Goal: Communication & Community: Answer question/provide support

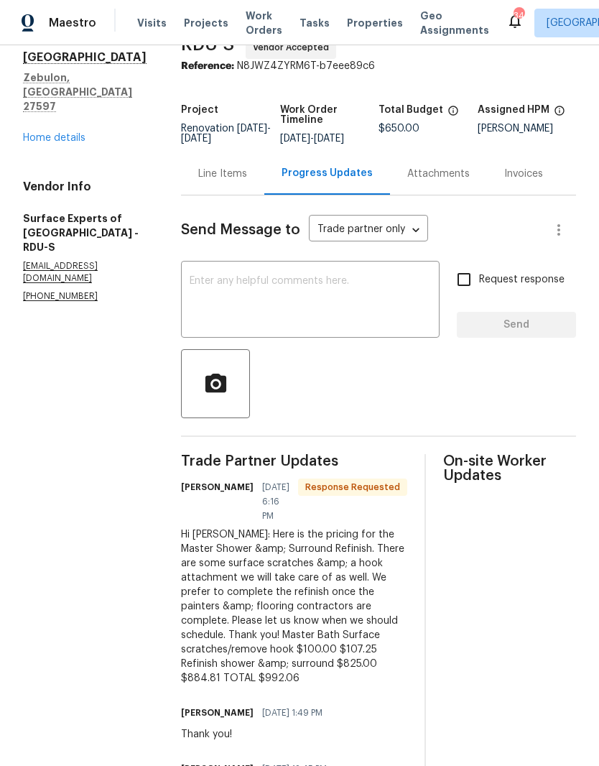
scroll to position [75, 0]
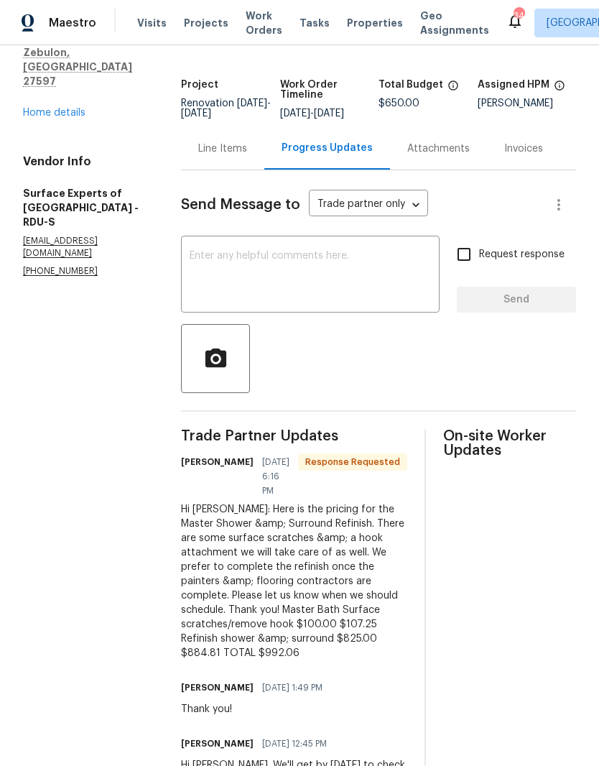
click at [73, 108] on link "Home details" at bounding box center [54, 113] width 62 height 10
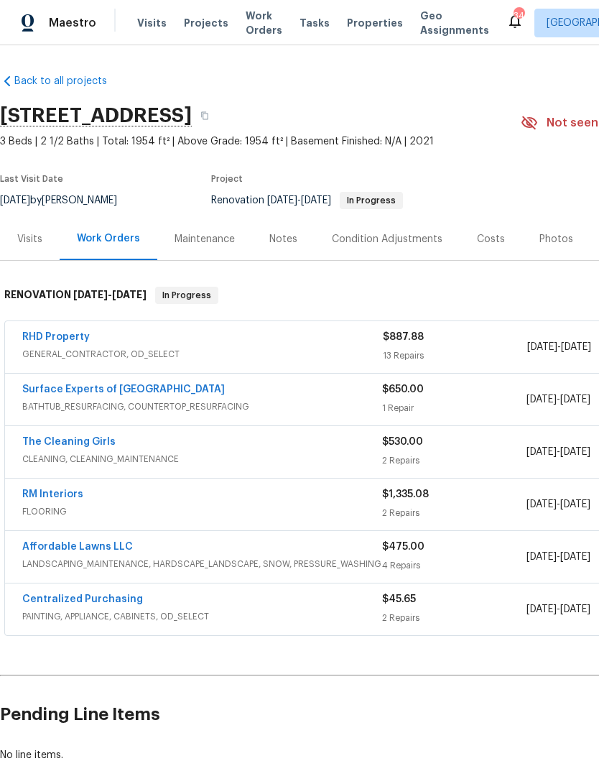
click at [50, 495] on link "RM Interiors" at bounding box center [52, 494] width 61 height 10
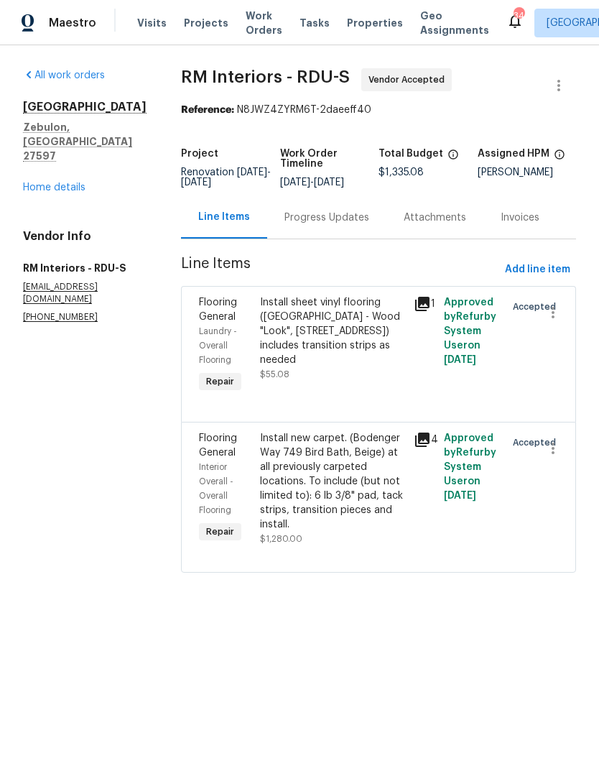
click at [317, 218] on div "Progress Updates" at bounding box center [326, 217] width 85 height 14
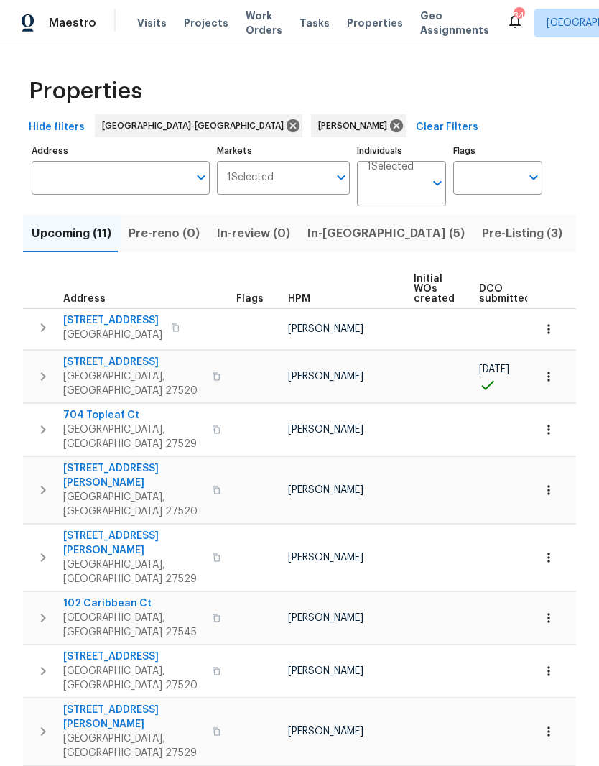
click at [331, 235] on span "In-reno (5)" at bounding box center [385, 233] width 157 height 20
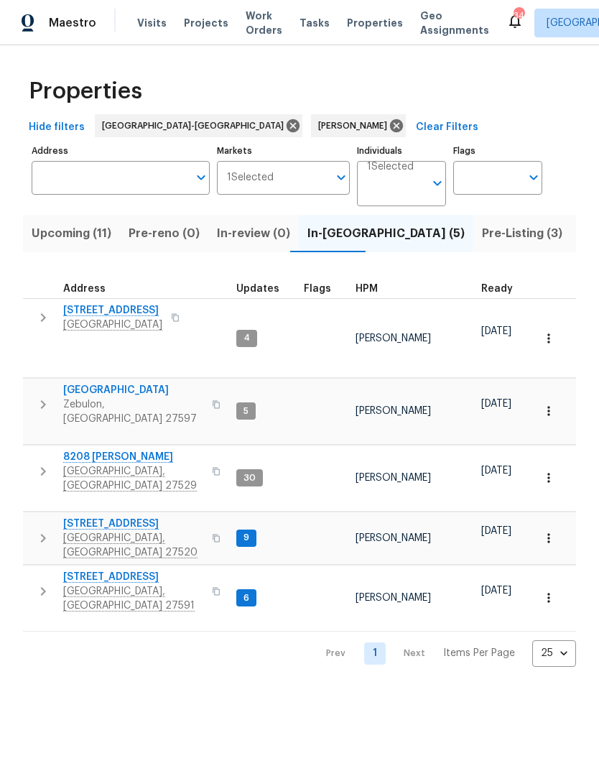
click at [81, 397] on span "Zebulon, [GEOGRAPHIC_DATA] 27597" at bounding box center [133, 411] width 140 height 29
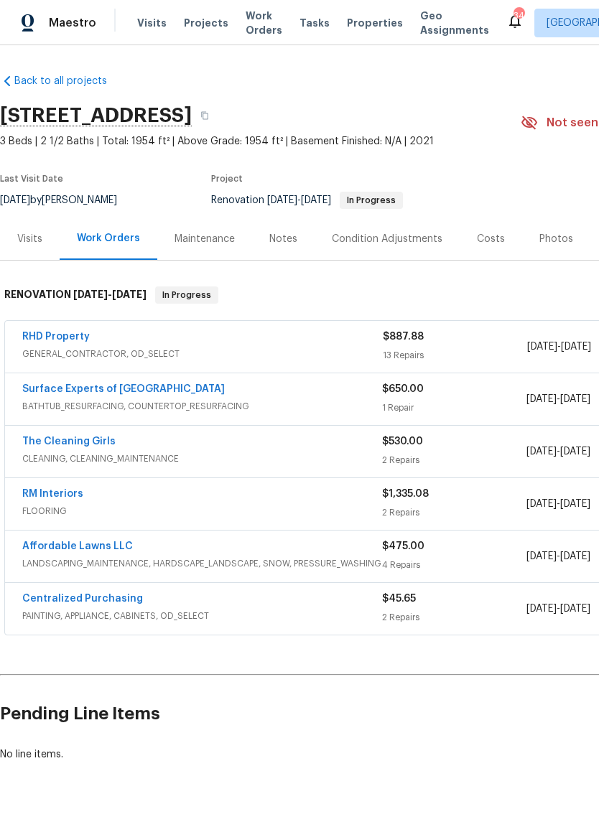
click at [51, 442] on link "The Cleaning Girls" at bounding box center [68, 442] width 93 height 10
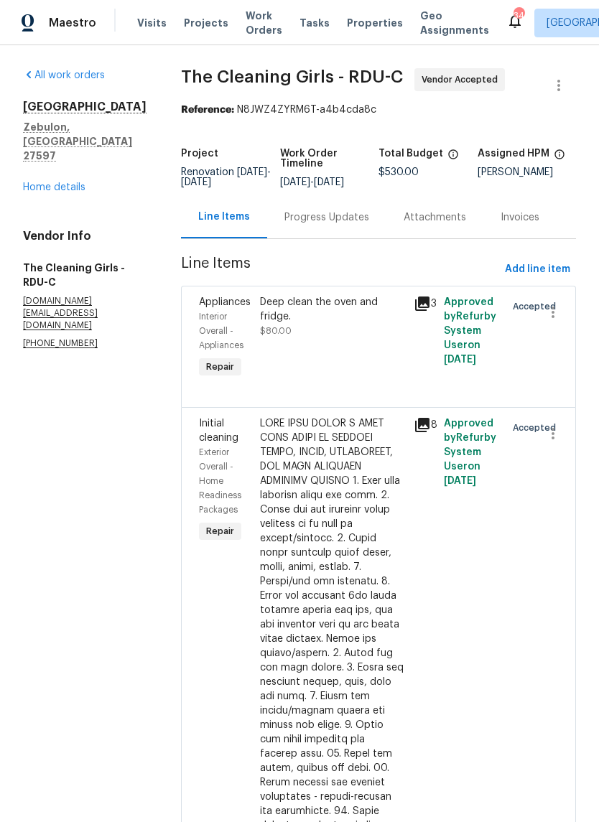
click at [349, 225] on div "Progress Updates" at bounding box center [326, 217] width 85 height 14
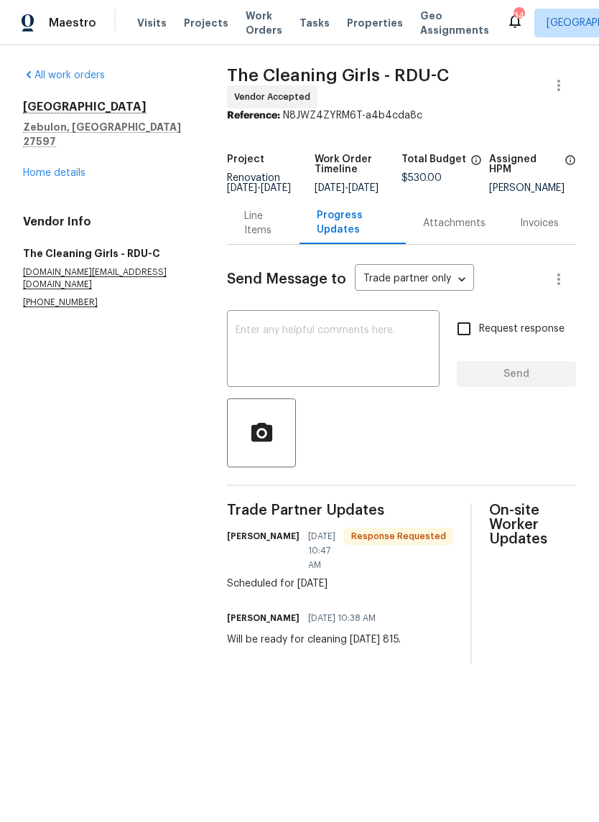
click at [403, 360] on textarea at bounding box center [333, 350] width 195 height 50
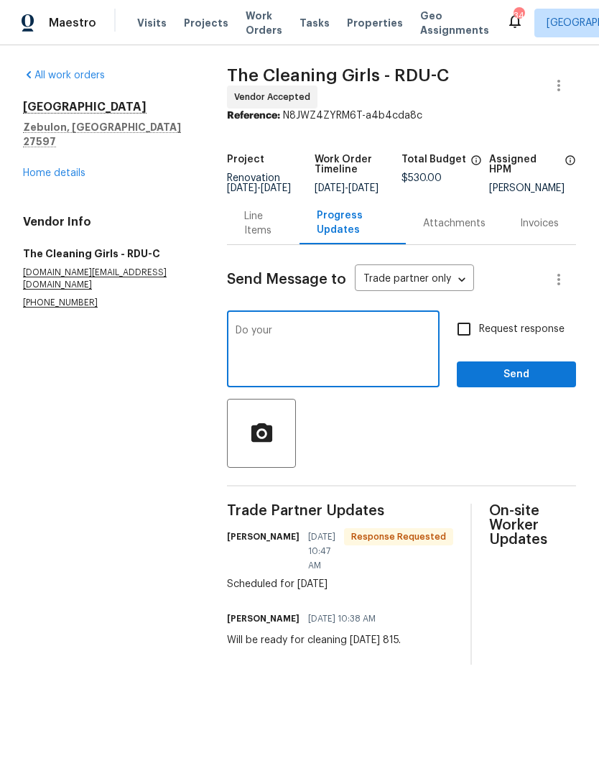
type textarea "Do"
click at [40, 168] on link "Home details" at bounding box center [54, 173] width 62 height 10
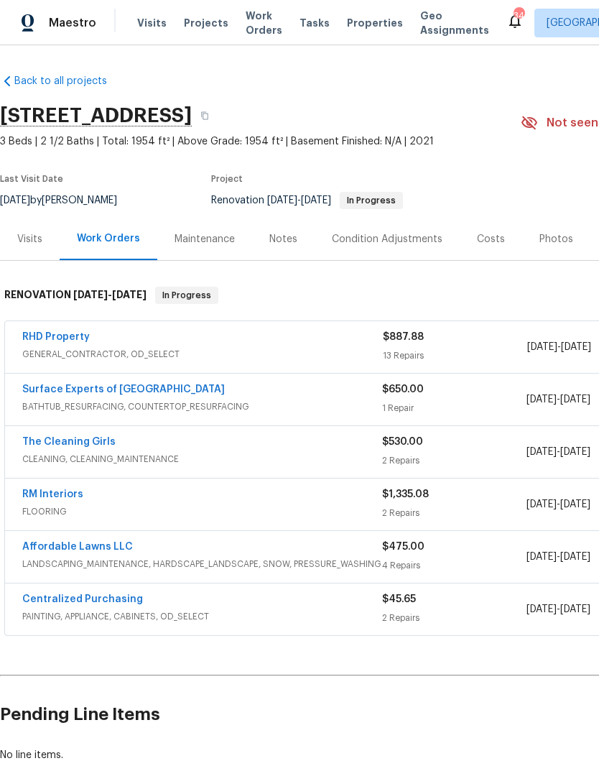
click at [70, 385] on link "Surface Experts of [GEOGRAPHIC_DATA]" at bounding box center [123, 389] width 203 height 10
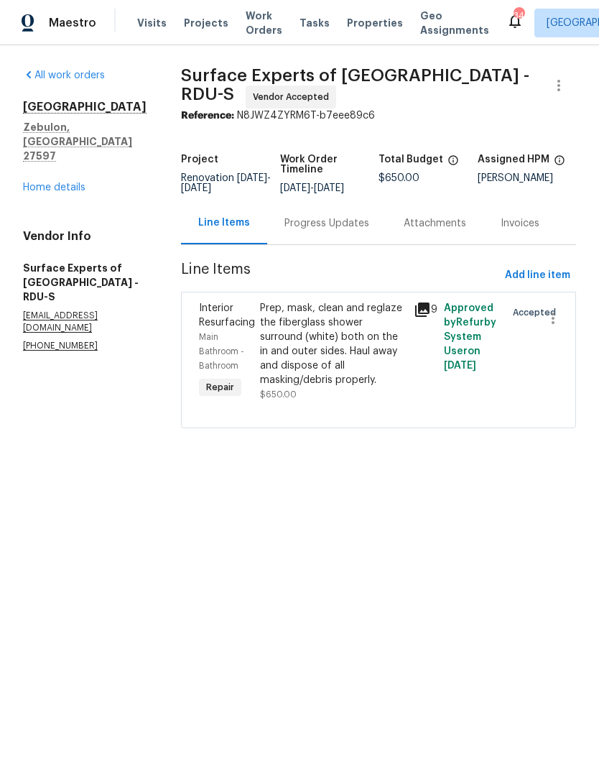
click at [343, 225] on div "Progress Updates" at bounding box center [326, 223] width 119 height 42
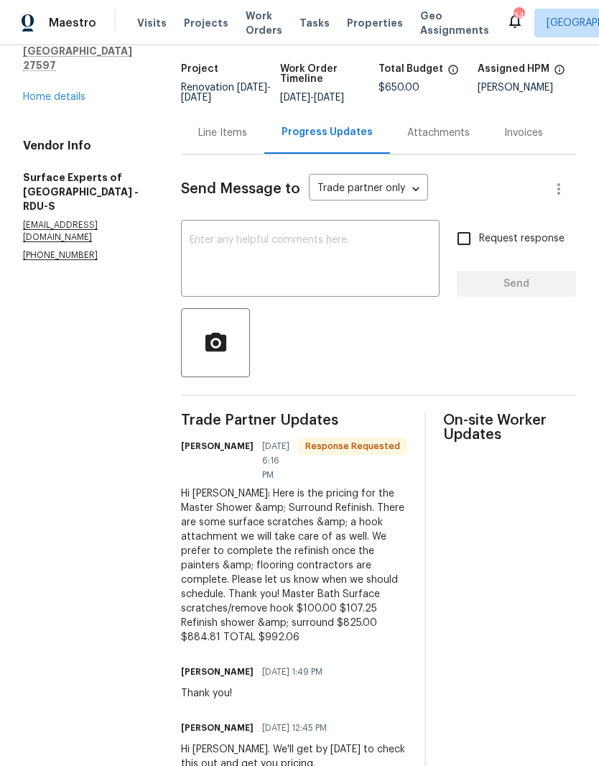
scroll to position [90, 0]
click at [363, 278] on textarea at bounding box center [310, 261] width 241 height 50
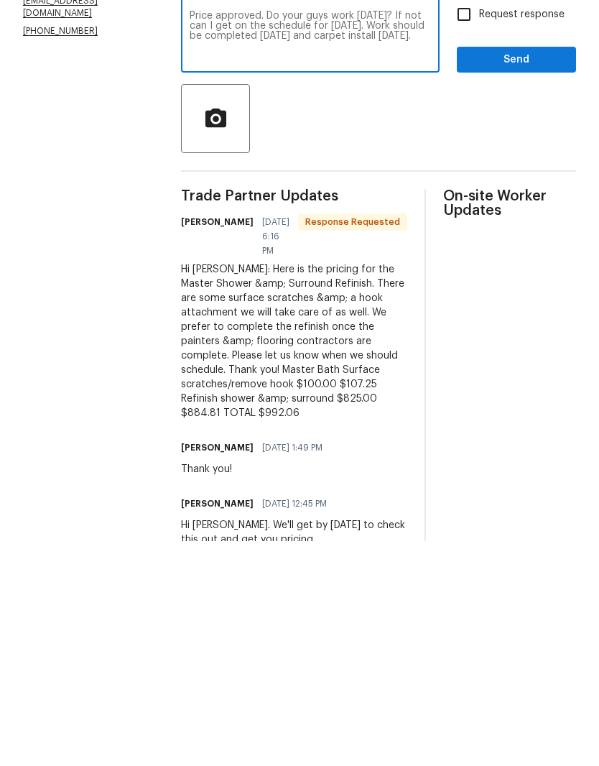
type textarea "Price approved. Do your guys work [DATE]? If not can I get on the schedule for …"
click at [541, 276] on span "Send" at bounding box center [516, 285] width 96 height 18
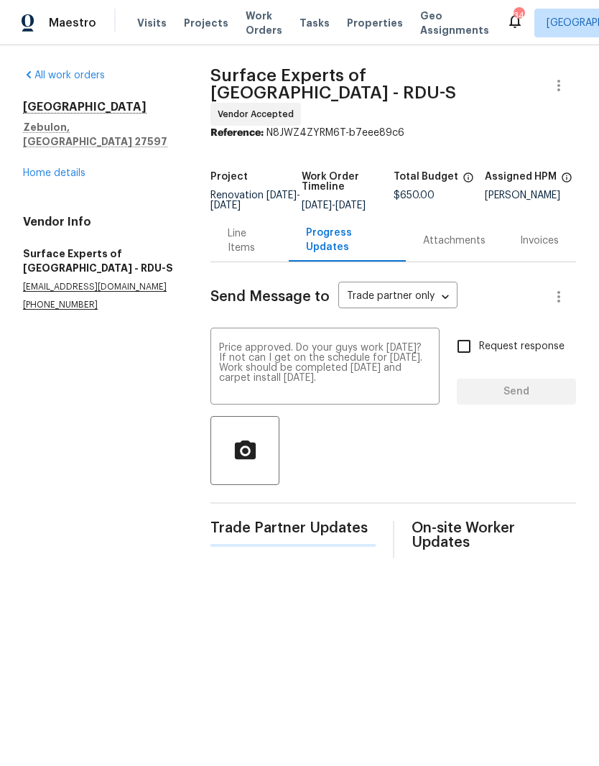
scroll to position [0, 0]
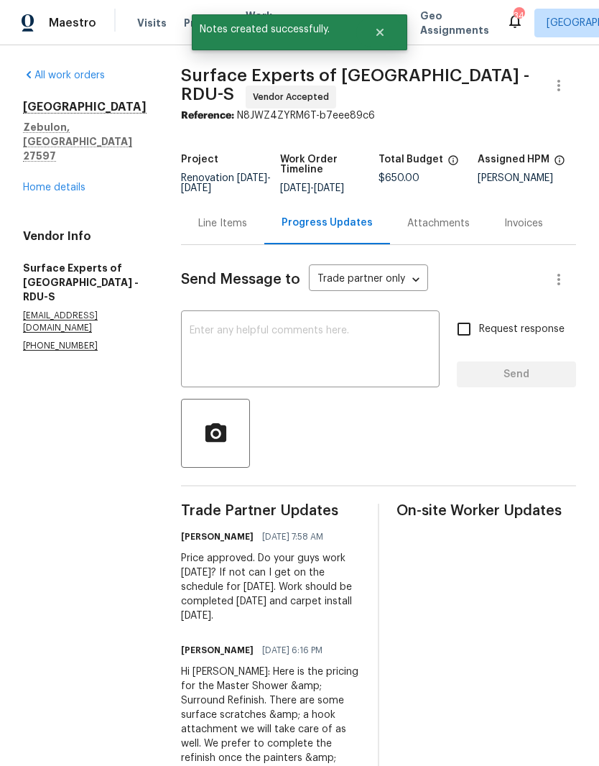
click at [37, 182] on link "Home details" at bounding box center [54, 187] width 62 height 10
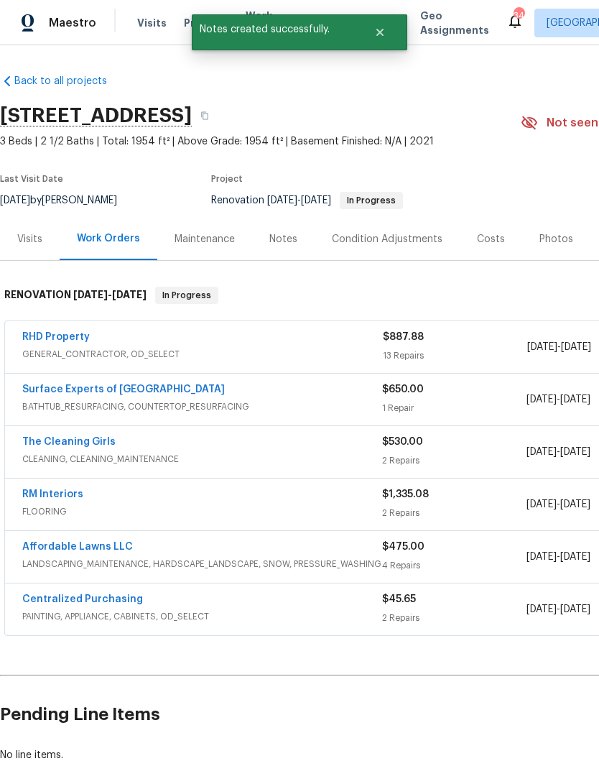
click at [42, 442] on link "The Cleaning Girls" at bounding box center [68, 442] width 93 height 10
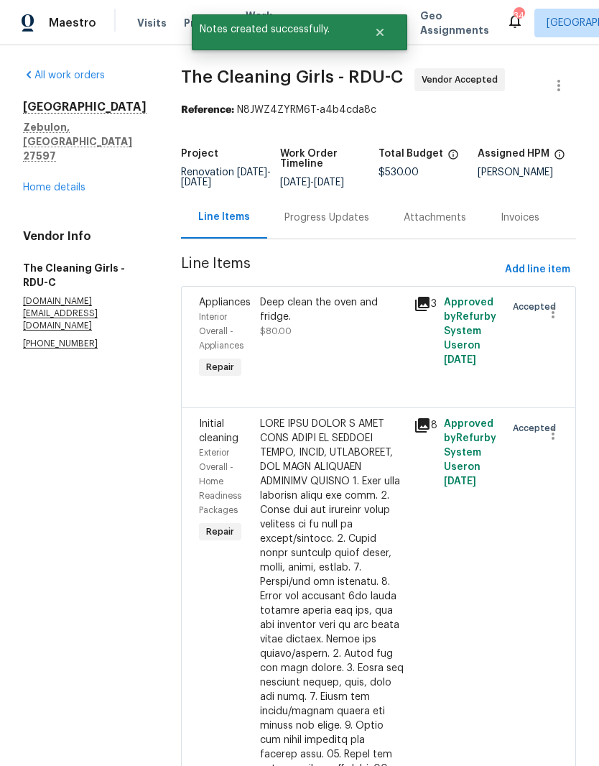
click at [373, 232] on div "Progress Updates" at bounding box center [326, 217] width 119 height 42
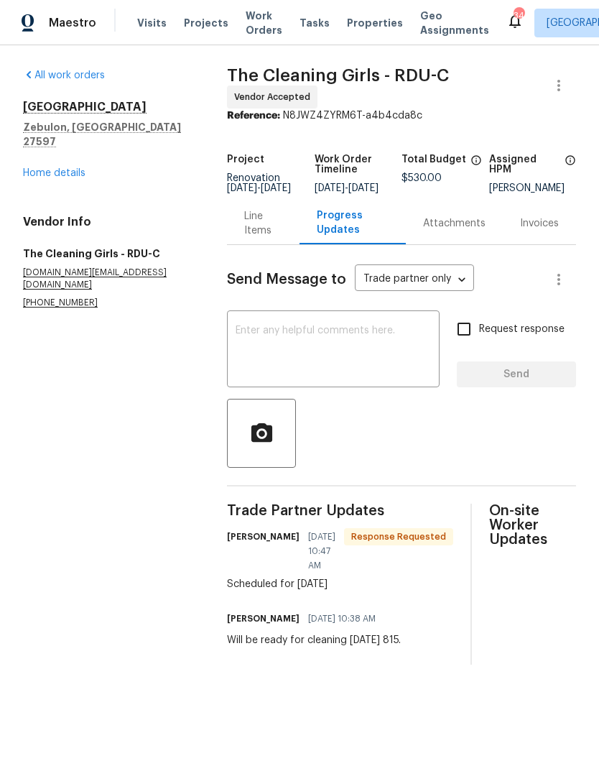
click at [370, 368] on textarea at bounding box center [333, 350] width 195 height 50
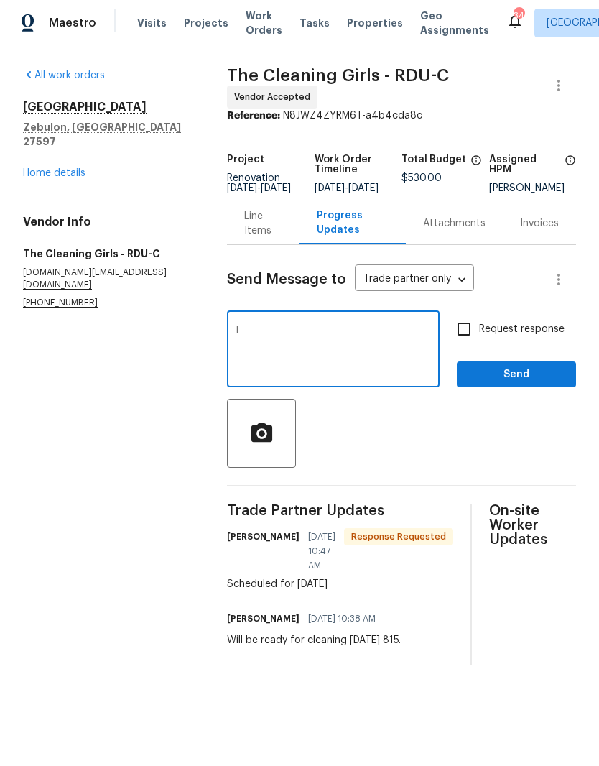
type textarea "I"
type textarea "For the cleaning [DATE]. Can you have the cleaner come later in the afternoon o…"
click at [474, 339] on input "Request response" at bounding box center [464, 329] width 30 height 30
checkbox input "true"
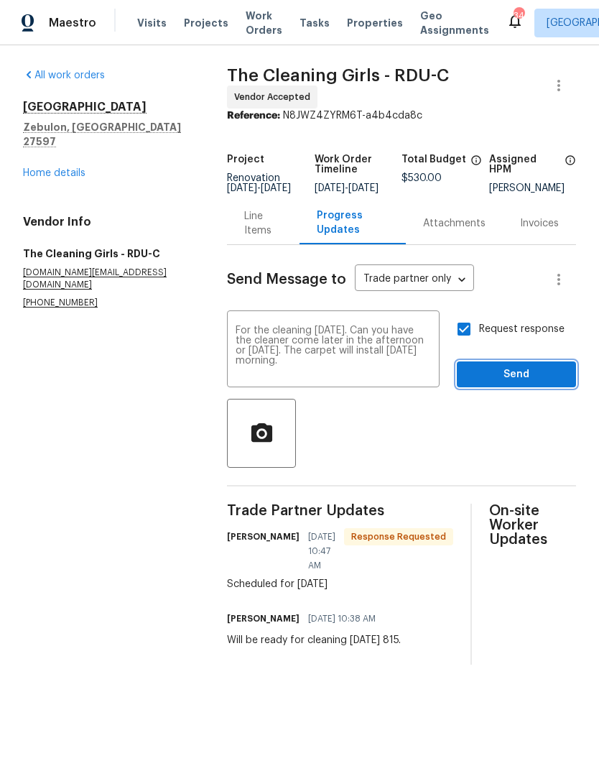
click at [554, 383] on span "Send" at bounding box center [516, 375] width 96 height 18
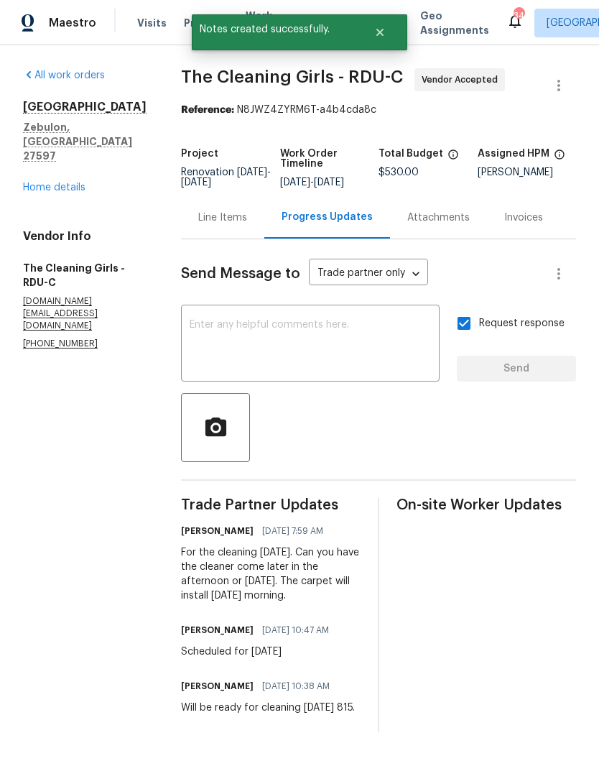
click at [49, 182] on link "Home details" at bounding box center [54, 187] width 62 height 10
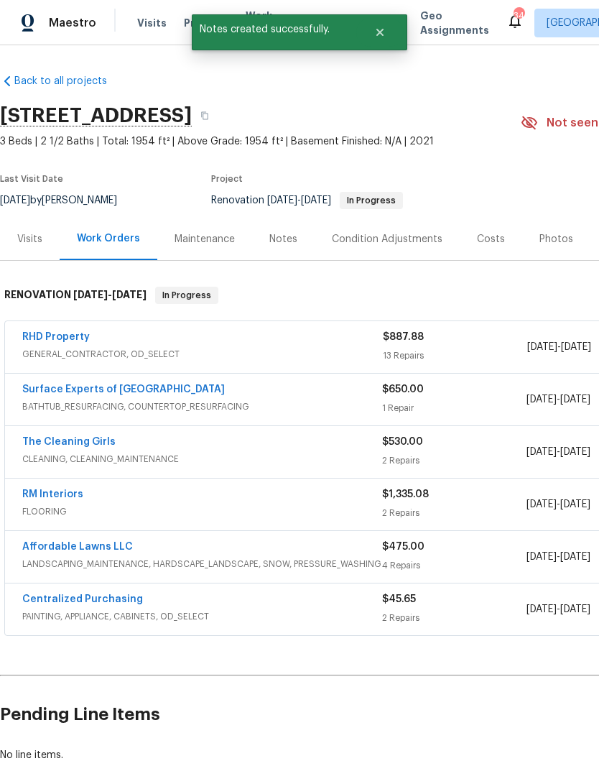
click at [51, 388] on link "Surface Experts of [GEOGRAPHIC_DATA]" at bounding box center [123, 389] width 203 height 10
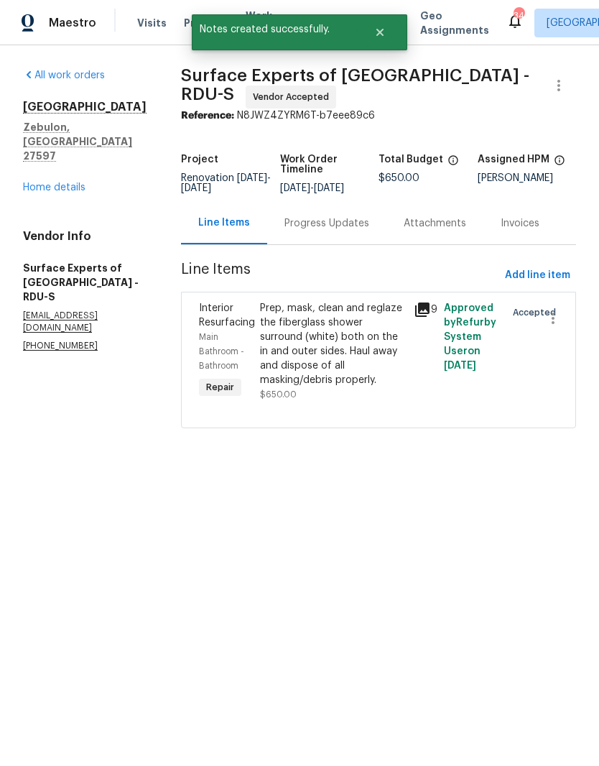
click at [355, 244] on div "Progress Updates" at bounding box center [326, 223] width 119 height 42
